Goal: Task Accomplishment & Management: Use online tool/utility

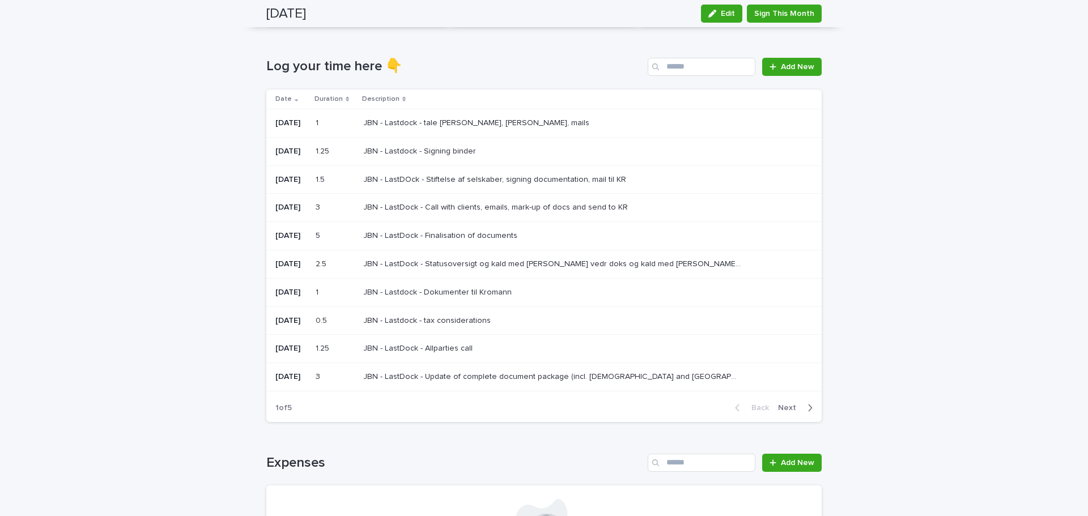
scroll to position [150, 0]
click at [784, 410] on span "Next" at bounding box center [790, 408] width 25 height 8
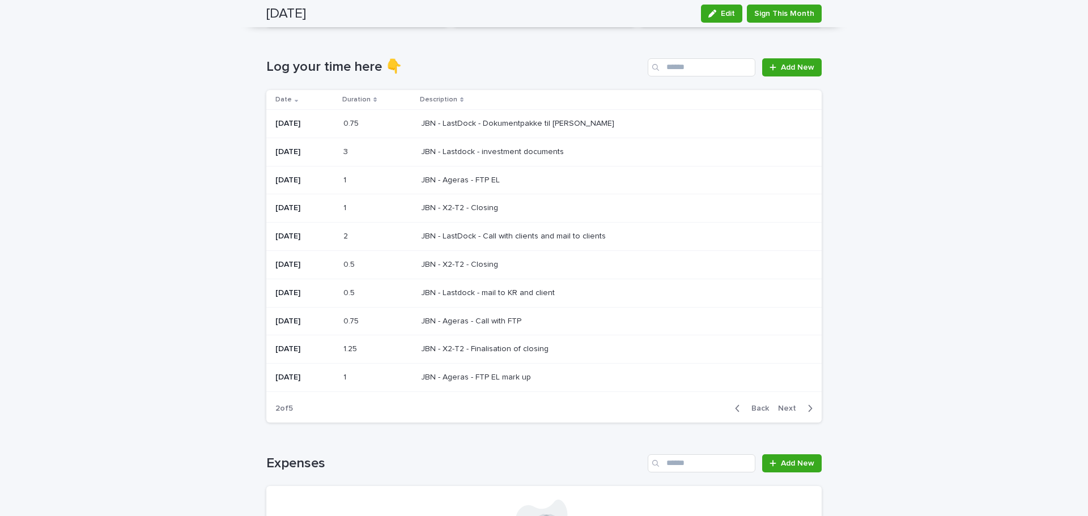
click at [784, 410] on span "Next" at bounding box center [790, 408] width 25 height 8
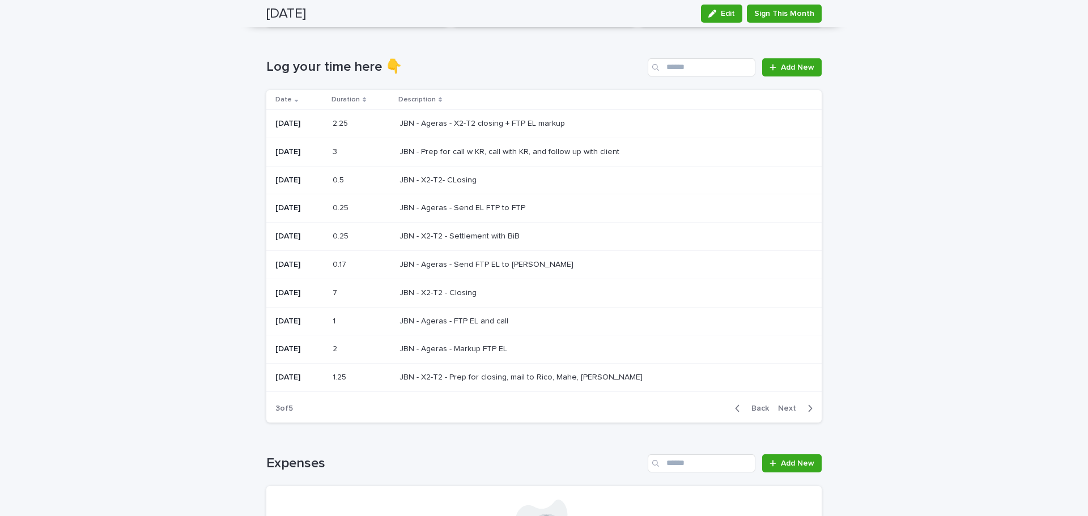
click at [784, 410] on span "Next" at bounding box center [790, 408] width 25 height 8
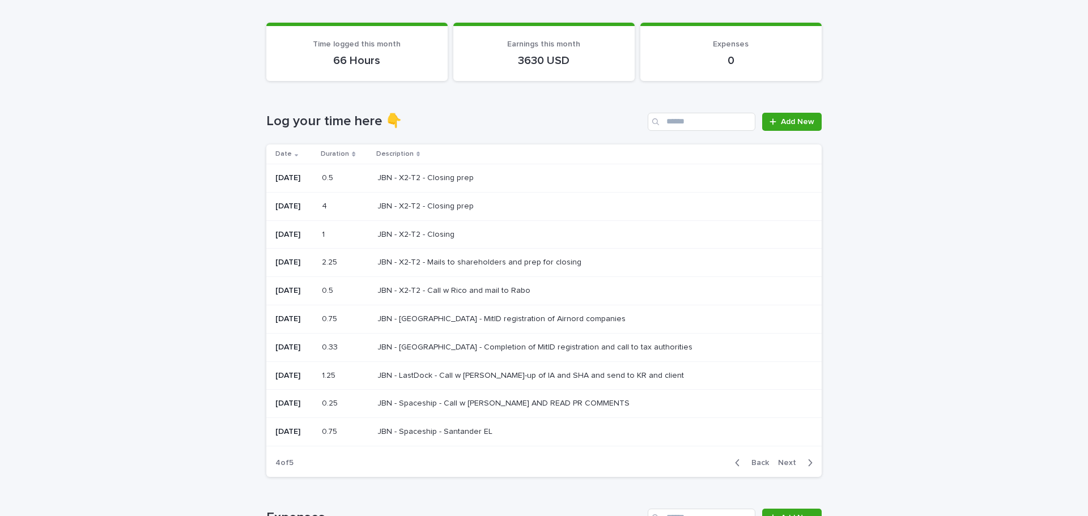
scroll to position [97, 0]
drag, startPoint x: 419, startPoint y: 126, endPoint x: 250, endPoint y: 122, distance: 168.9
click at [250, 122] on div "Loading... Saving… Loading... Saving… [DATE] Edit Sign This Month [DATE] Edit S…" at bounding box center [544, 384] width 1088 height 889
drag, startPoint x: 250, startPoint y: 122, endPoint x: 401, endPoint y: 119, distance: 151.3
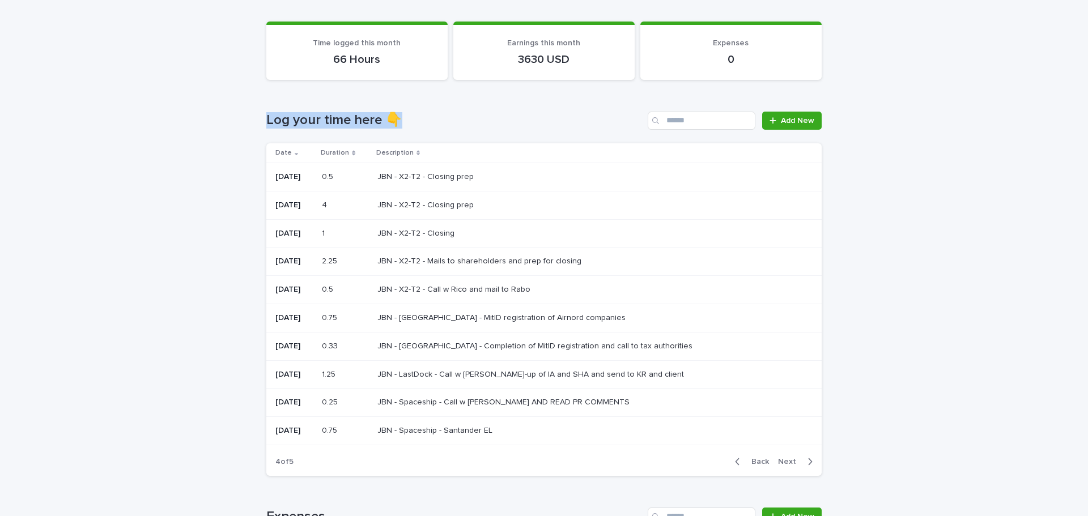
click at [401, 119] on div "Loading... Saving… Loading... Saving… [DATE] Edit Sign This Month [DATE] Edit S…" at bounding box center [544, 384] width 1088 height 889
click at [401, 119] on h1 "Log your time here 👇" at bounding box center [454, 120] width 377 height 16
drag, startPoint x: 406, startPoint y: 119, endPoint x: 240, endPoint y: 120, distance: 165.4
click at [240, 120] on div "Loading... Saving… Loading... Saving… [DATE] Edit Sign This Month [DATE] Edit S…" at bounding box center [544, 384] width 1088 height 889
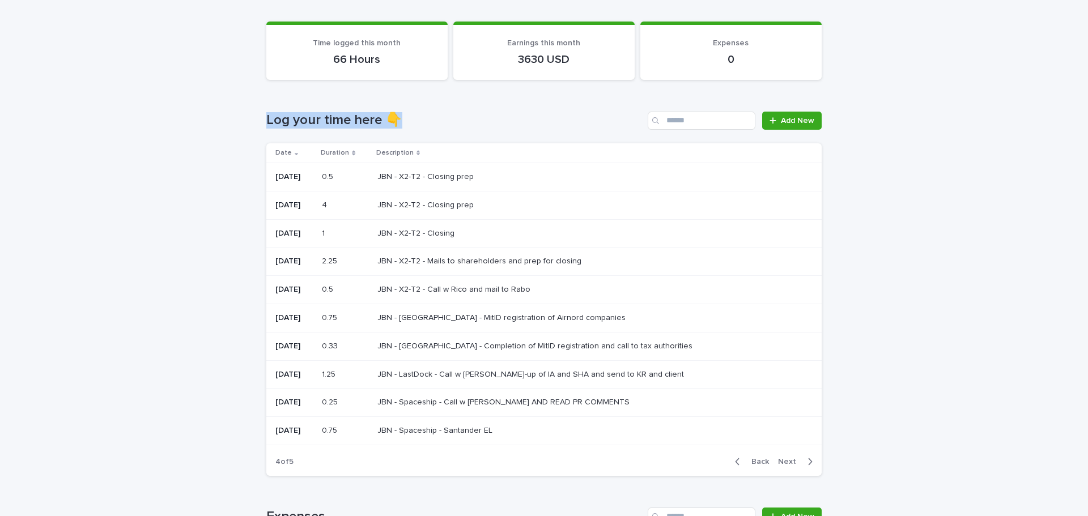
drag, startPoint x: 240, startPoint y: 120, endPoint x: 422, endPoint y: 114, distance: 181.9
click at [422, 114] on div "Loading... Saving… Loading... Saving… [DATE] Edit Sign This Month [DATE] Edit S…" at bounding box center [544, 384] width 1088 height 889
click at [422, 114] on h1 "Log your time here 👇" at bounding box center [454, 120] width 377 height 16
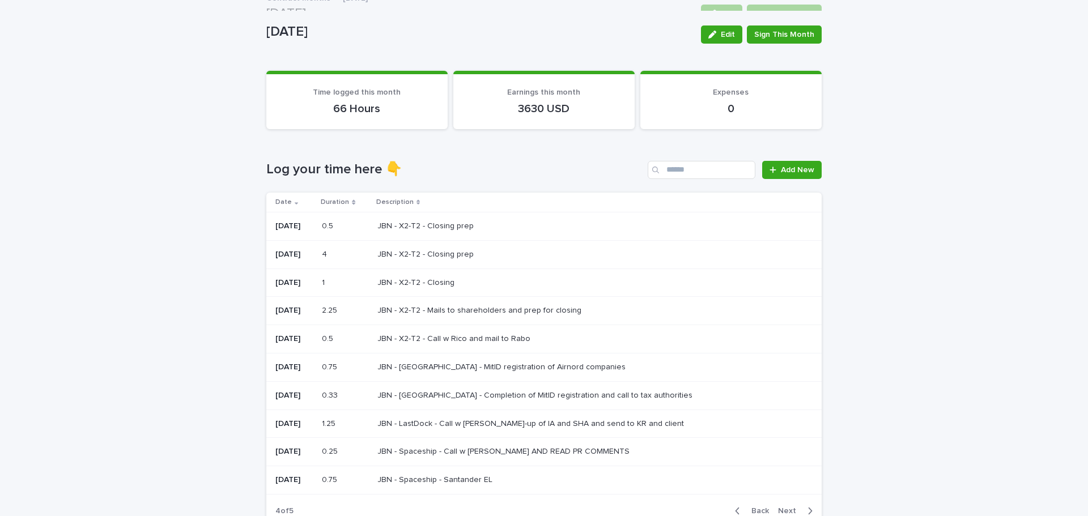
scroll to position [47, 0]
drag, startPoint x: 420, startPoint y: 174, endPoint x: 233, endPoint y: 169, distance: 187.0
click at [233, 169] on div "Loading... Saving… Loading... Saving… [DATE] Edit Sign This Month [DATE] Edit S…" at bounding box center [544, 434] width 1088 height 889
drag, startPoint x: 234, startPoint y: 169, endPoint x: 411, endPoint y: 172, distance: 177.3
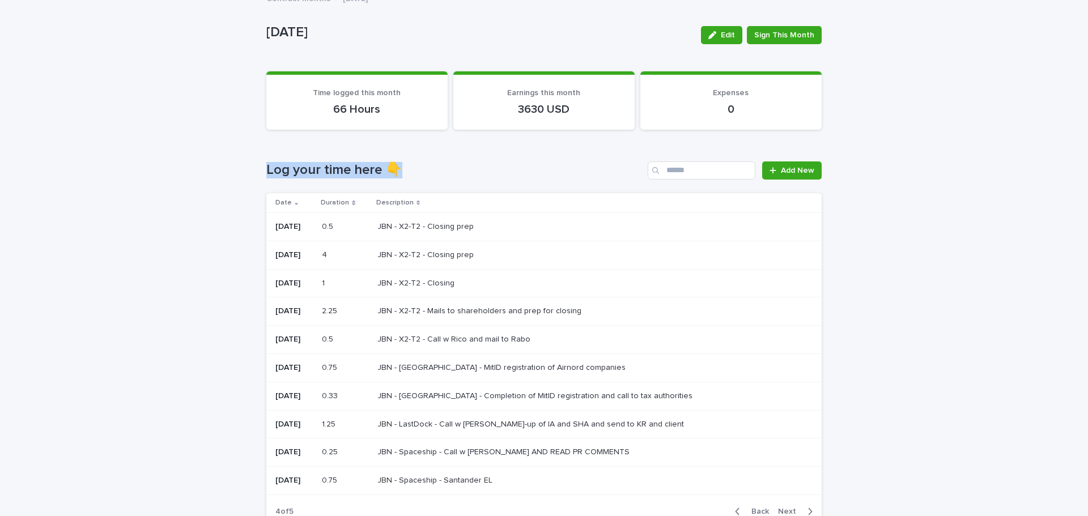
click at [411, 172] on div "Loading... Saving… Loading... Saving… [DATE] Edit Sign This Month [DATE] Edit S…" at bounding box center [544, 434] width 1088 height 889
click at [411, 172] on h1 "Log your time here 👇" at bounding box center [454, 170] width 377 height 16
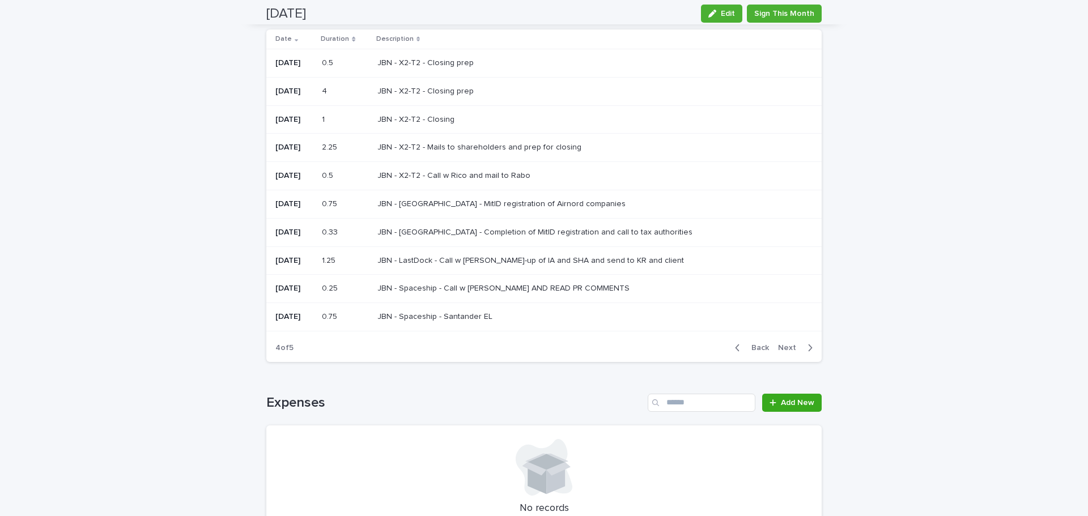
scroll to position [212, 0]
